Goal: Check status: Check status

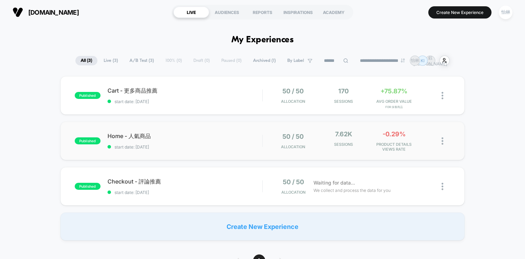
click at [199, 126] on div "published Home - 人氣商品 start date: [DATE] 50 / 50 Allocation 7.62k Sessions -0.2…" at bounding box center [262, 140] width 404 height 38
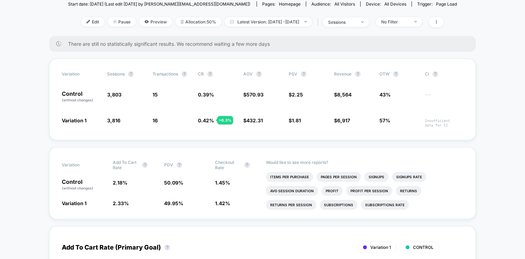
scroll to position [89, 0]
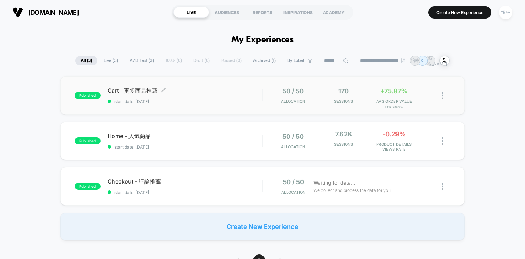
click at [210, 96] on div "Cart - 更多商品推薦 Click to edit experience details Click to edit experience details…" at bounding box center [184, 95] width 155 height 17
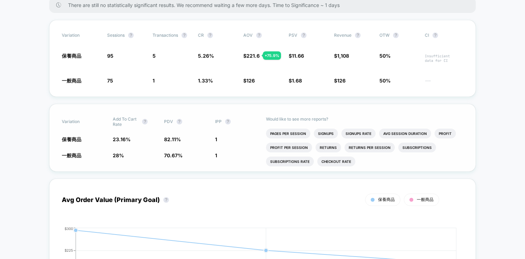
scroll to position [202, 0]
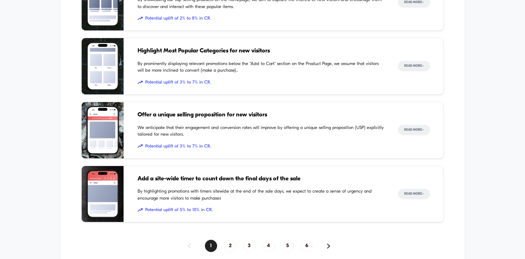
scroll to position [570, 0]
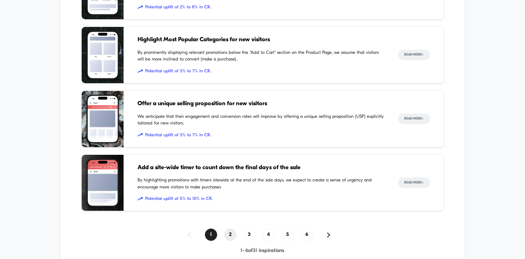
click at [230, 236] on span "2" at bounding box center [230, 234] width 12 height 12
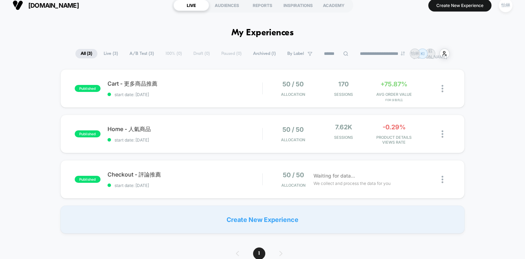
scroll to position [2, 0]
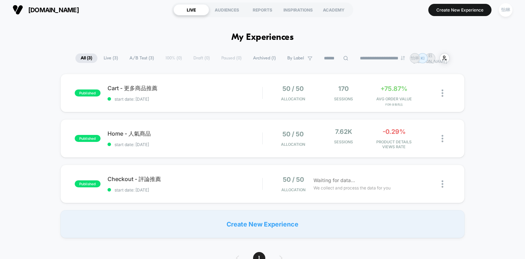
click at [258, 58] on span "Archived ( 1 )" at bounding box center [264, 57] width 33 height 9
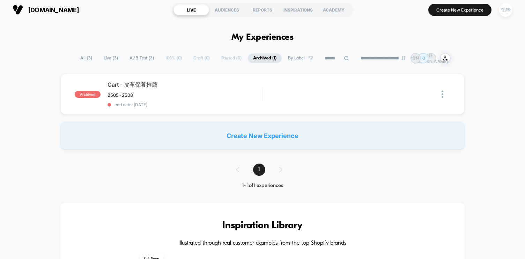
scroll to position [0, 0]
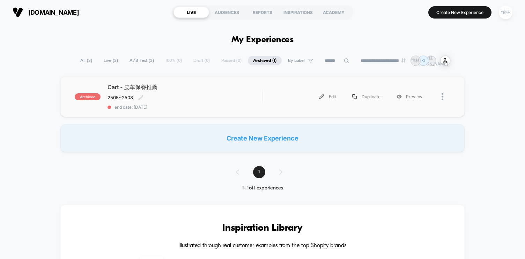
click at [228, 95] on div "Cart - 皮革保養推薦 2505~2508 Click to edit experience details 2505~2508 end date: [D…" at bounding box center [184, 96] width 155 height 26
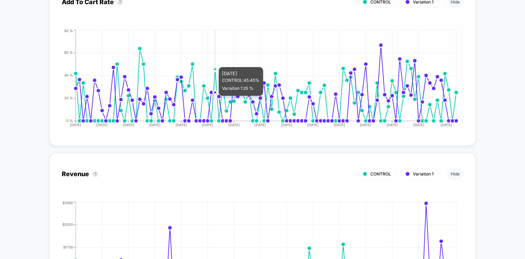
scroll to position [818, 0]
